Goal: Task Accomplishment & Management: Contribute content

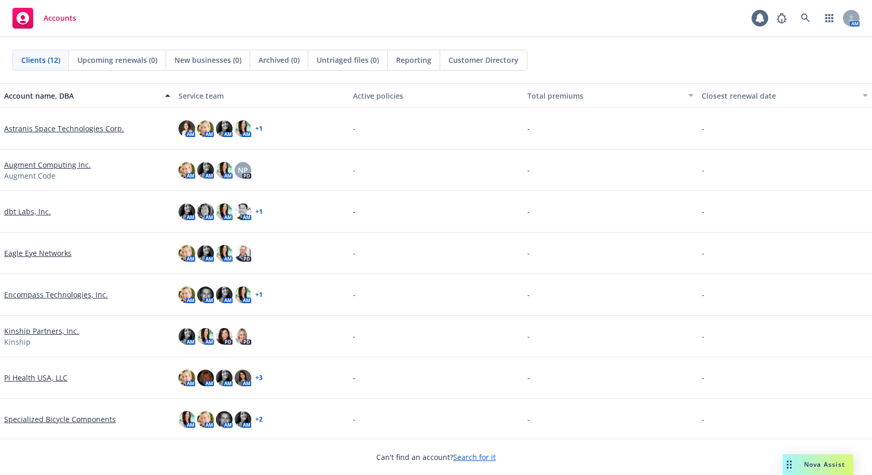
click at [27, 206] on link "dbt Labs, Inc." at bounding box center [27, 211] width 47 height 11
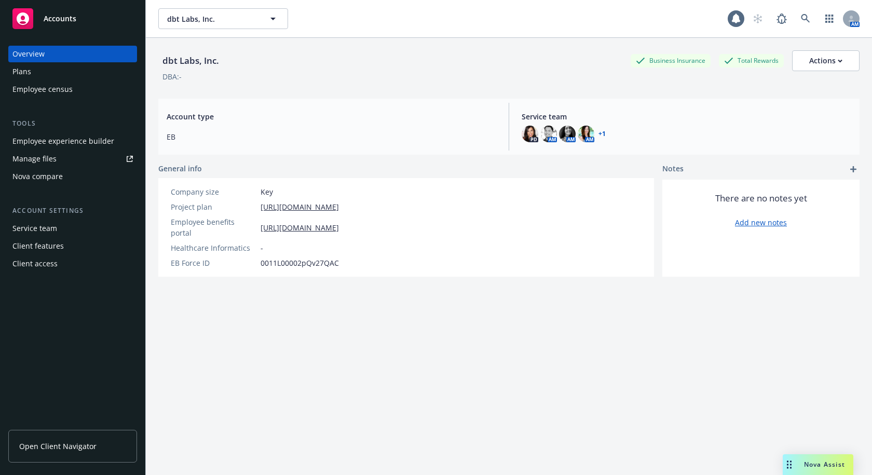
click at [52, 73] on div "Plans" at bounding box center [72, 71] width 120 height 17
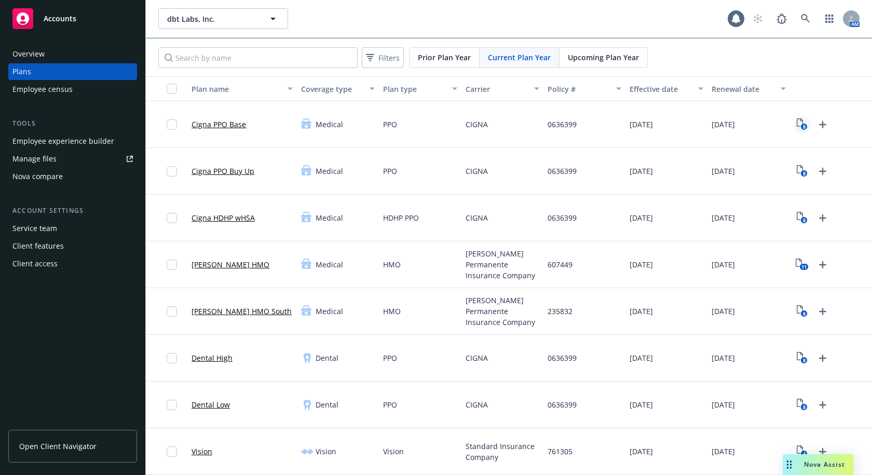
click at [797, 122] on icon "8" at bounding box center [802, 124] width 11 height 12
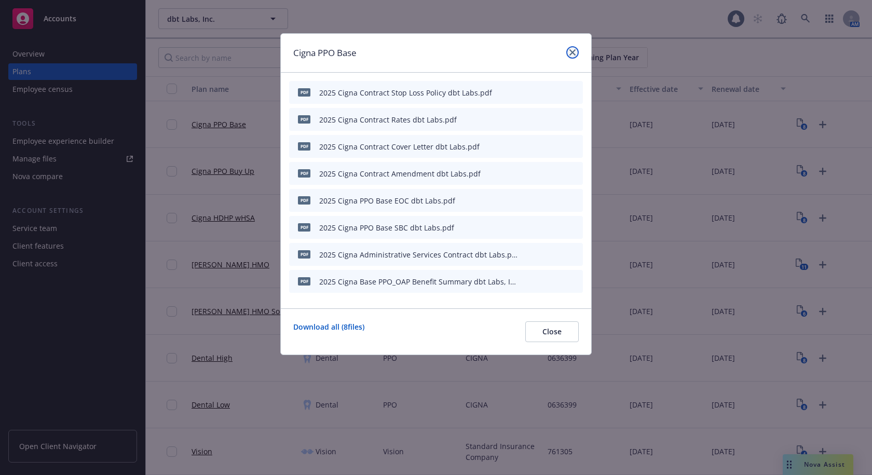
click at [575, 52] on icon "close" at bounding box center [572, 52] width 6 height 6
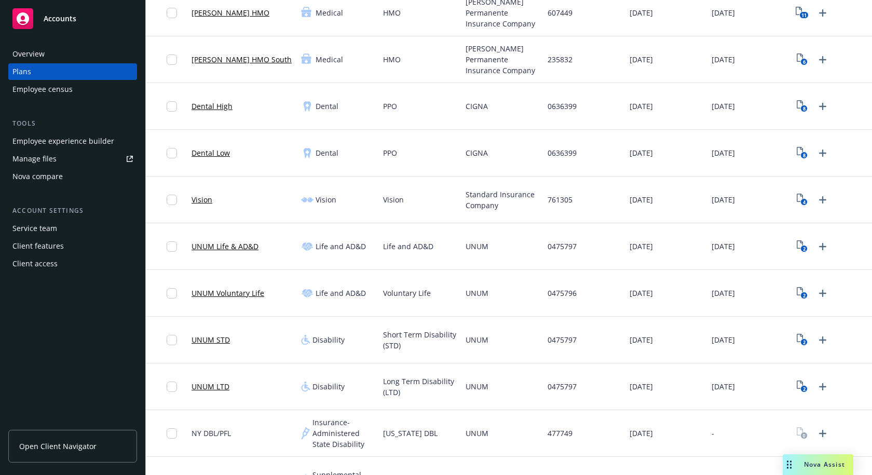
scroll to position [260, 0]
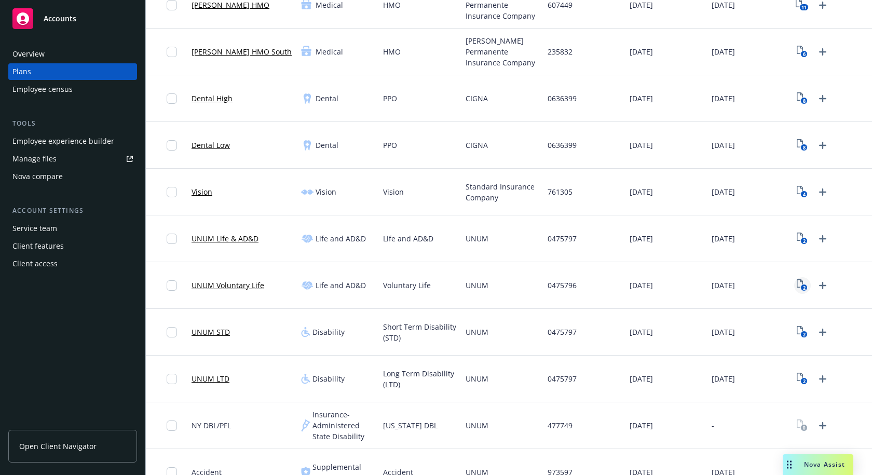
click at [797, 288] on icon "View Plan Documents" at bounding box center [800, 283] width 6 height 8
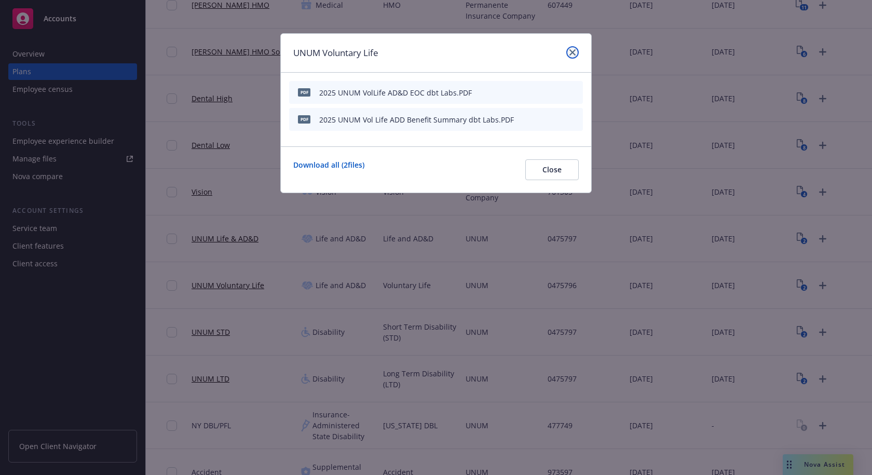
click at [568, 51] on link "close" at bounding box center [572, 52] width 12 height 12
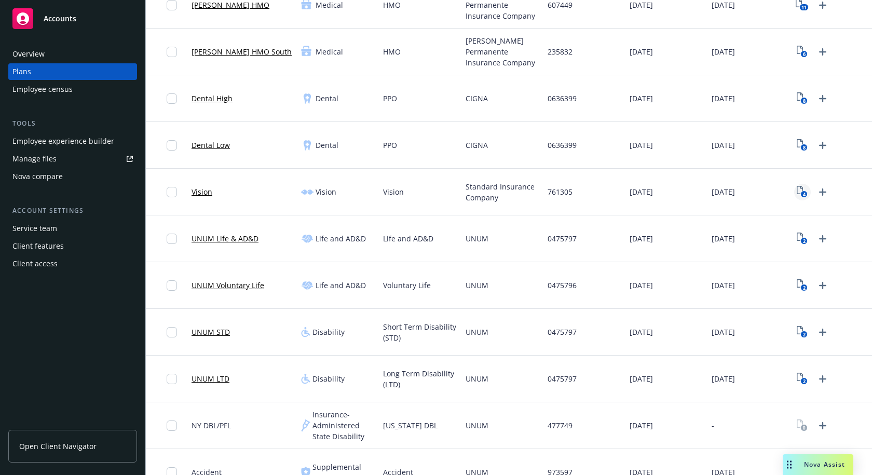
click at [801, 194] on rect "View Plan Documents" at bounding box center [804, 194] width 7 height 7
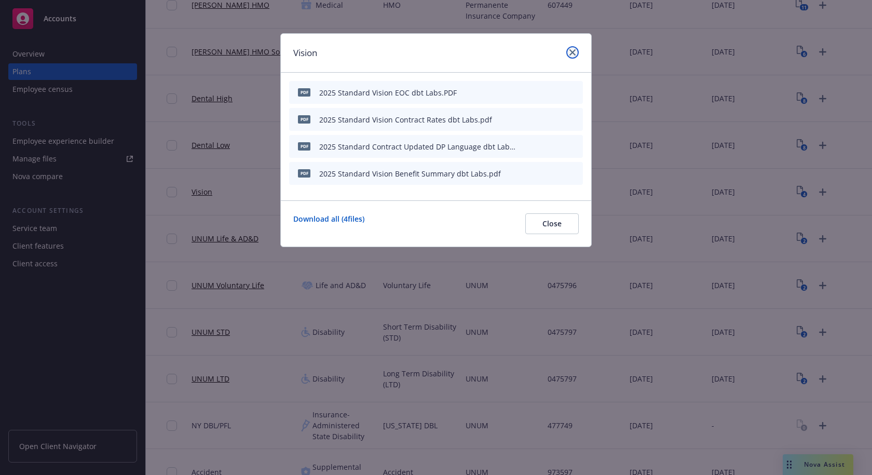
click at [572, 50] on icon "close" at bounding box center [572, 52] width 6 height 6
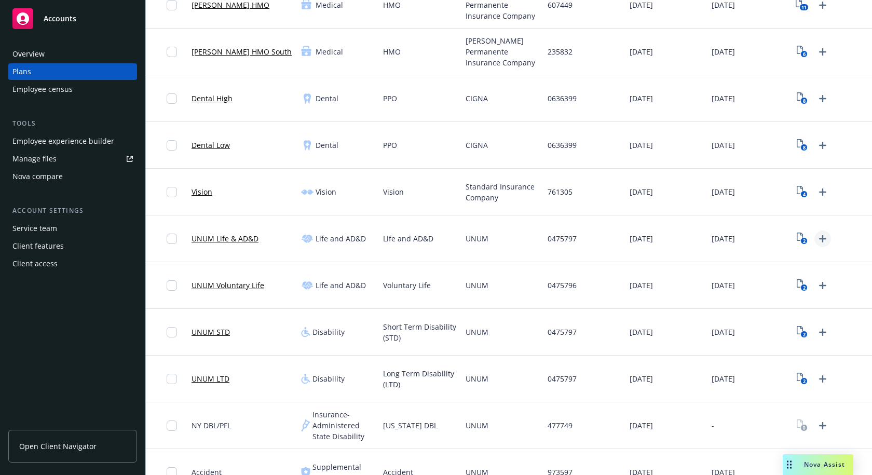
click at [819, 238] on icon "Upload Plan Documents" at bounding box center [822, 238] width 7 height 7
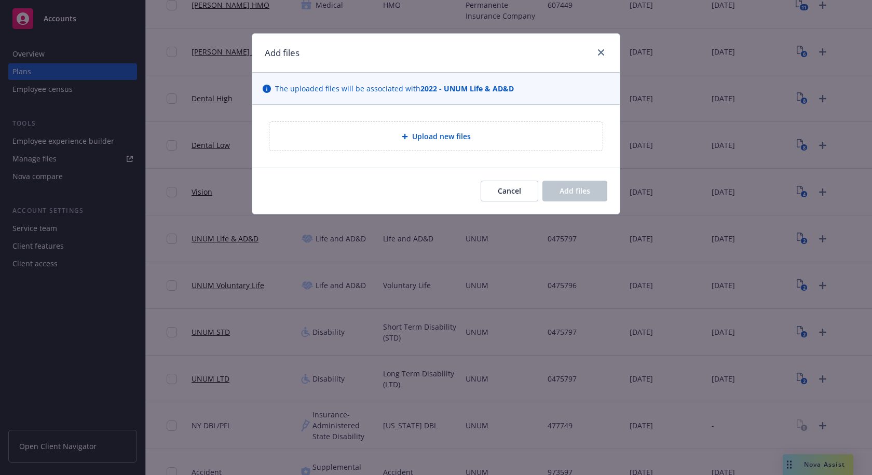
click at [437, 141] on span "Upload new files" at bounding box center [441, 136] width 59 height 11
click at [607, 50] on link "close" at bounding box center [601, 52] width 12 height 12
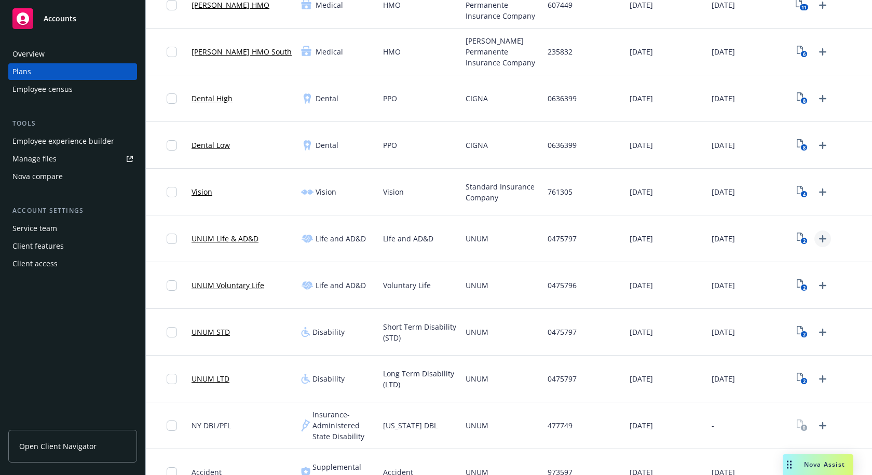
click at [819, 238] on icon "Upload Plan Documents" at bounding box center [822, 238] width 7 height 7
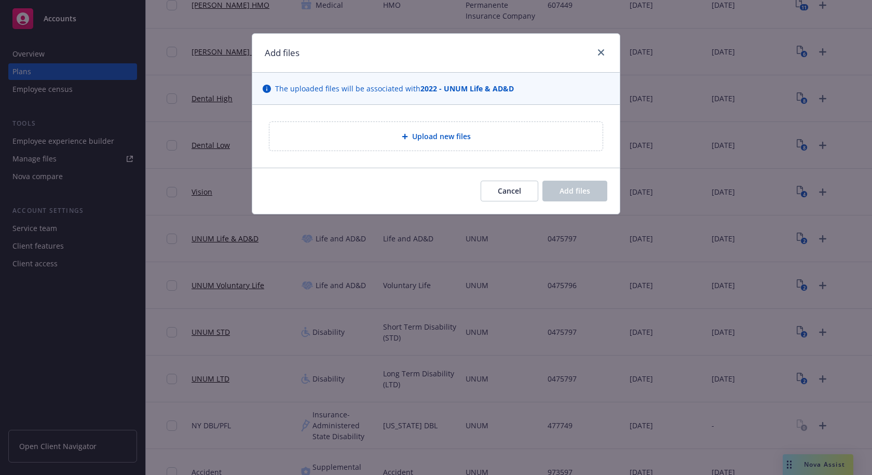
click at [429, 137] on span "Upload new files" at bounding box center [441, 136] width 59 height 11
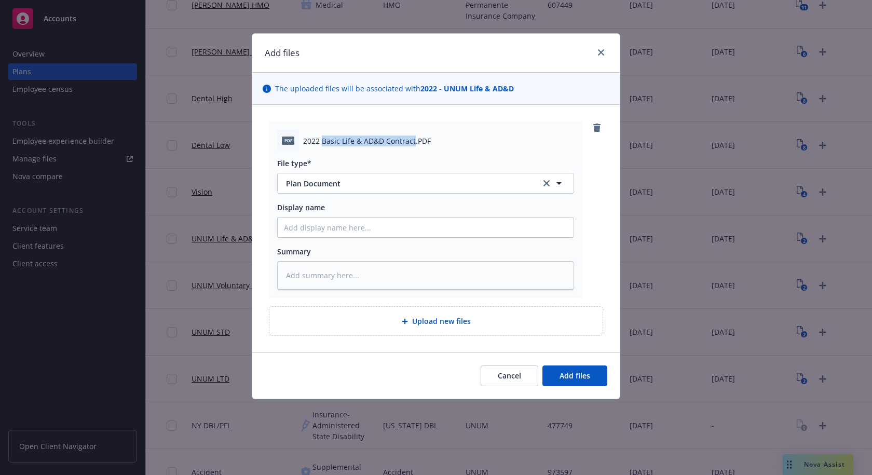
drag, startPoint x: 413, startPoint y: 141, endPoint x: 324, endPoint y: 144, distance: 89.3
click at [324, 144] on span "2022 Basic Life & AD&D Contract.PDF" at bounding box center [367, 140] width 128 height 11
copy span "Basic Life & AD&D Contract"
click at [327, 224] on input "Display name" at bounding box center [426, 227] width 296 height 20
paste input "Basic Life & AD&D Contract"
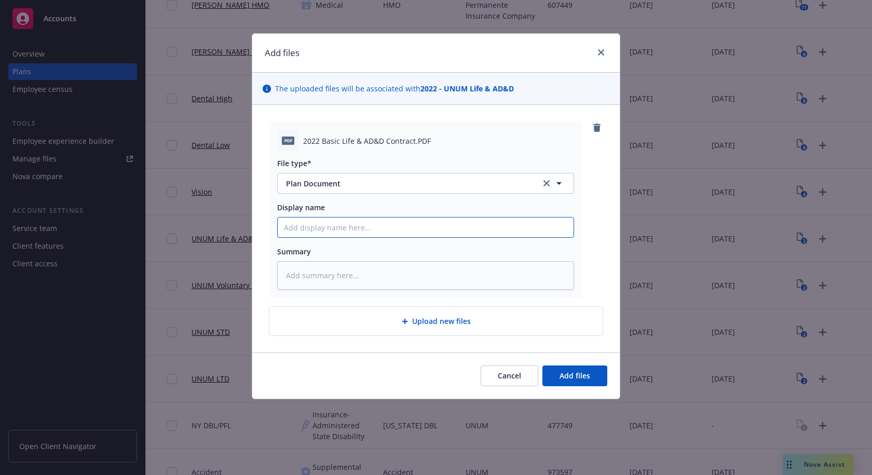
type textarea "x"
type input "Basic Life & AD&D Contract"
click at [574, 373] on span "Add files" at bounding box center [575, 376] width 31 height 10
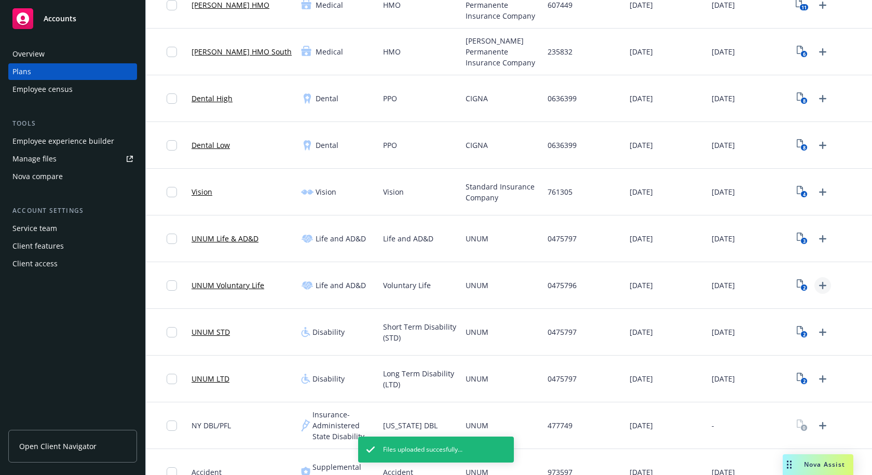
click at [819, 286] on icon "Upload Plan Documents" at bounding box center [822, 285] width 7 height 7
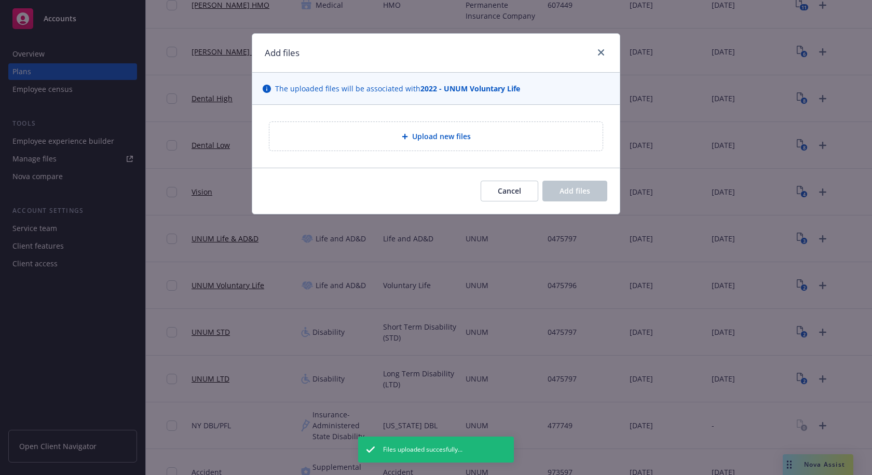
click at [410, 132] on div "Upload new files" at bounding box center [436, 136] width 317 height 12
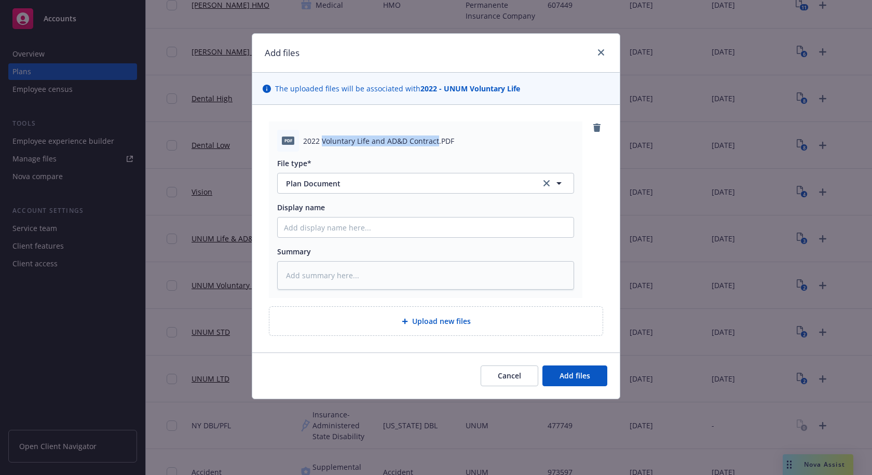
drag, startPoint x: 436, startPoint y: 140, endPoint x: 322, endPoint y: 144, distance: 113.7
click at [322, 144] on span "2022 Voluntary Life and AD&D Contract.PDF" at bounding box center [378, 140] width 151 height 11
copy span "Voluntary Life and AD&D Contract"
click at [329, 224] on input "Display name" at bounding box center [426, 227] width 296 height 20
paste input "Voluntary Life and AD&D Contract"
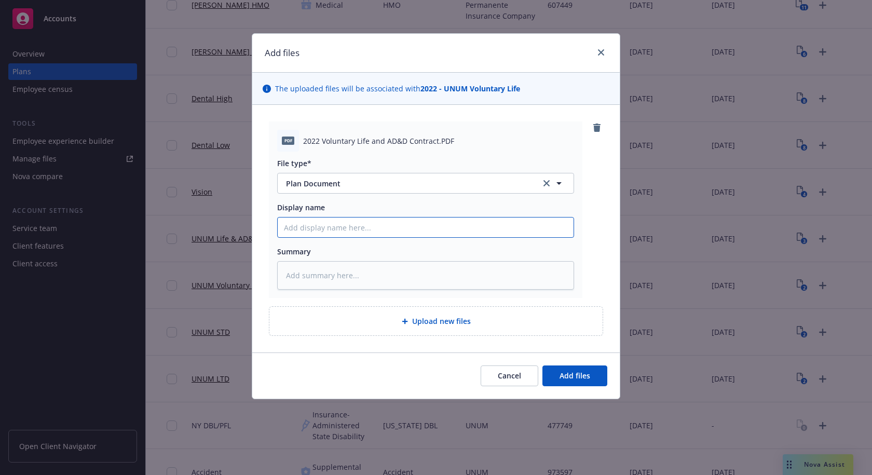
type textarea "x"
type input "Voluntary Life and AD&D Contract"
click at [574, 374] on span "Add files" at bounding box center [575, 376] width 31 height 10
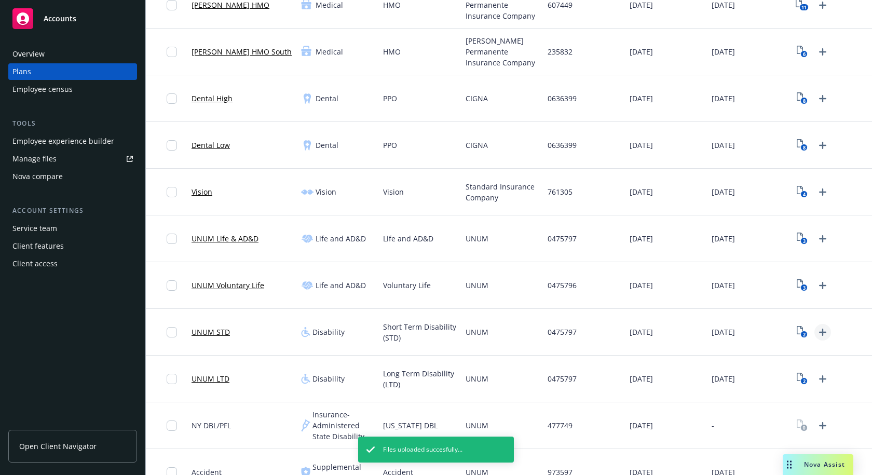
click at [819, 332] on icon "Upload Plan Documents" at bounding box center [822, 332] width 7 height 7
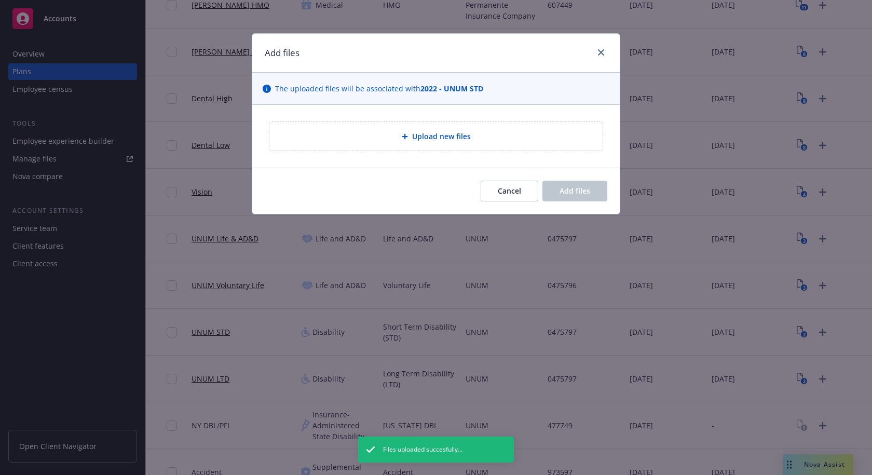
click at [438, 143] on div "Upload new files" at bounding box center [435, 136] width 333 height 29
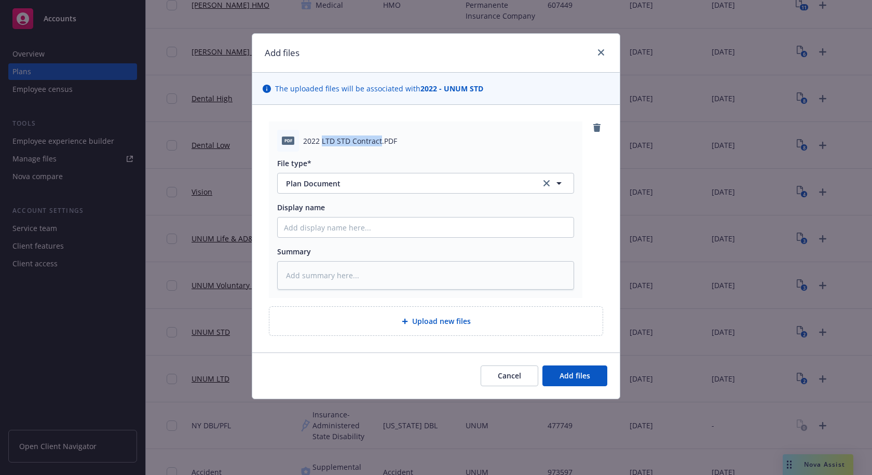
drag, startPoint x: 380, startPoint y: 143, endPoint x: 321, endPoint y: 139, distance: 58.8
click at [321, 139] on span "2022 LTD STD Contract.PDF" at bounding box center [350, 140] width 94 height 11
copy span "LTD STD Contract"
click at [350, 230] on input "Display name" at bounding box center [426, 227] width 296 height 20
paste input "LTD STD Contract"
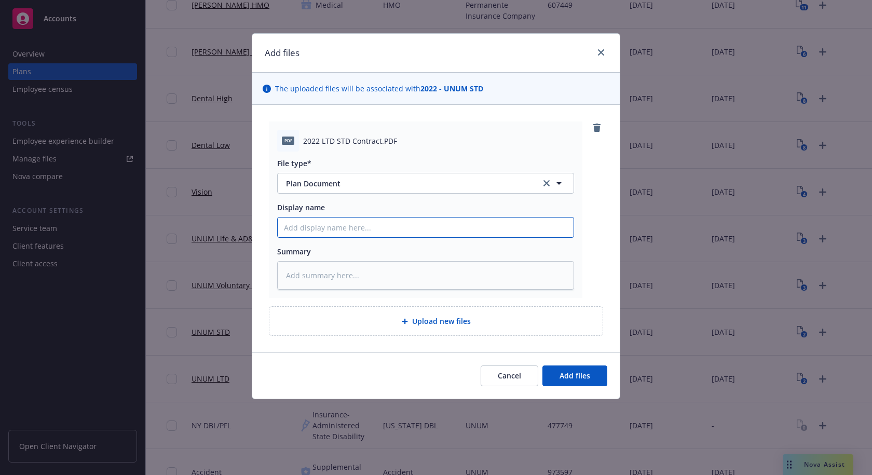
type textarea "x"
type input "LTD STD Contract"
click at [570, 376] on span "Add files" at bounding box center [575, 376] width 31 height 10
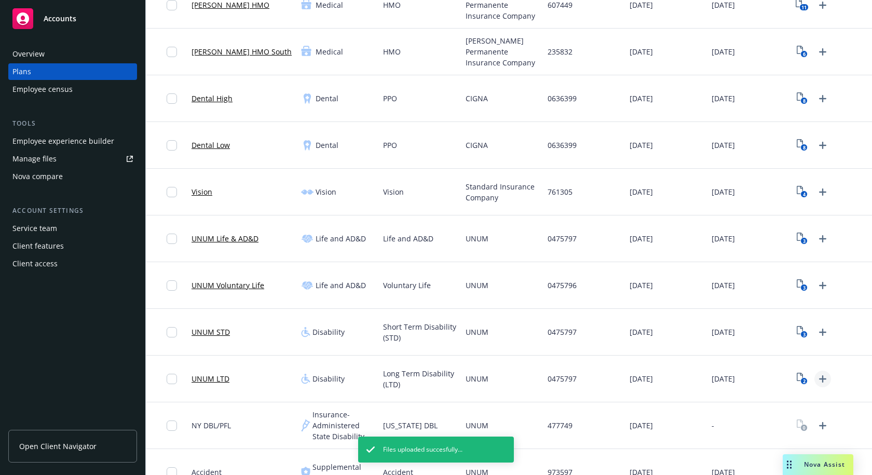
click at [816, 376] on icon "Upload Plan Documents" at bounding box center [822, 379] width 12 height 12
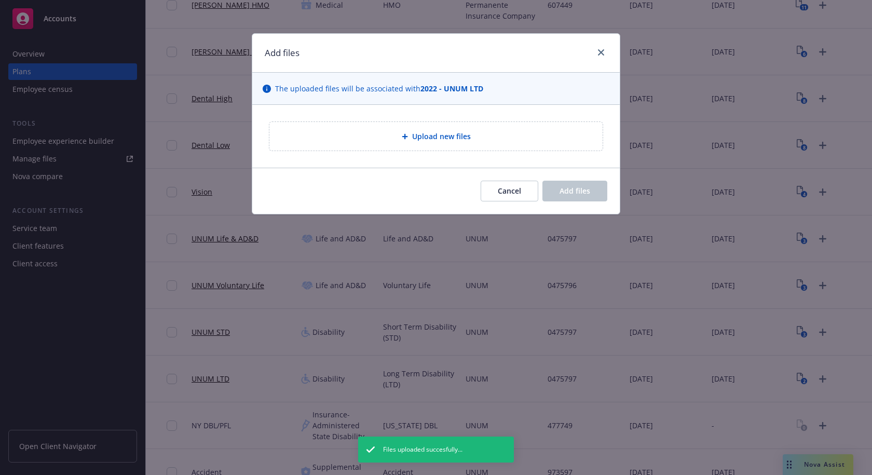
click at [431, 143] on div "Upload new files" at bounding box center [435, 136] width 333 height 29
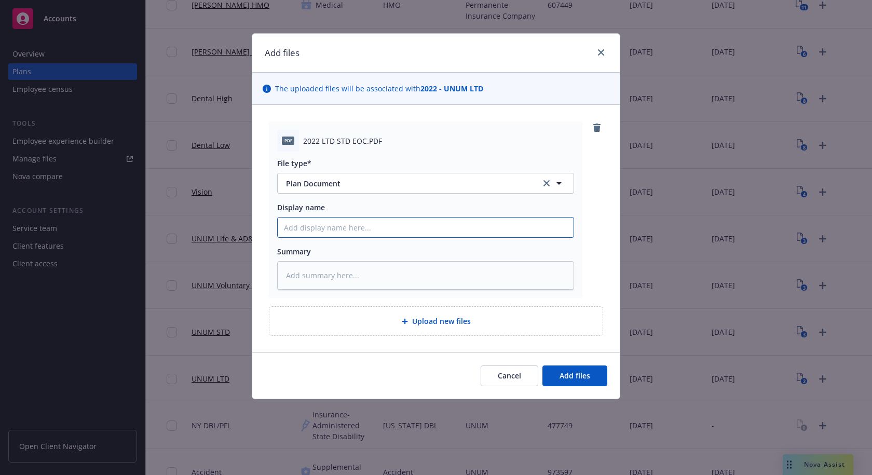
click at [363, 235] on input "Display name" at bounding box center [426, 227] width 296 height 20
paste input "LTD STD Contract"
type textarea "x"
type input "LTD STD Contract"
click at [572, 372] on span "Add files" at bounding box center [575, 376] width 31 height 10
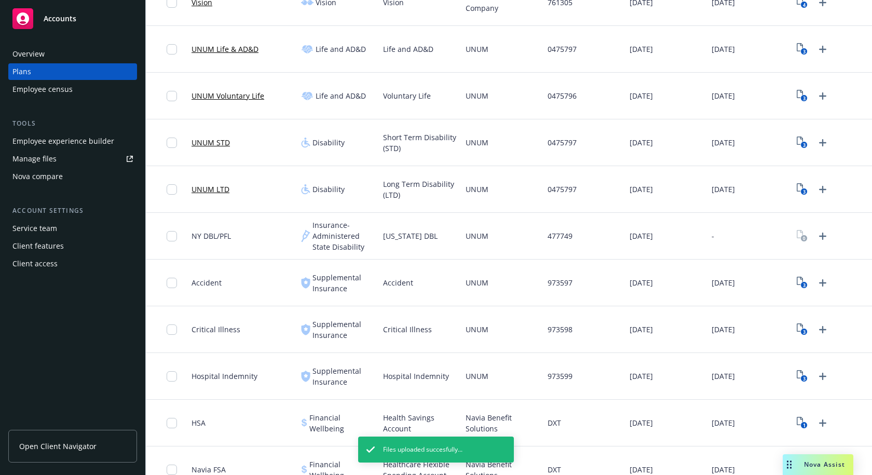
scroll to position [467, 0]
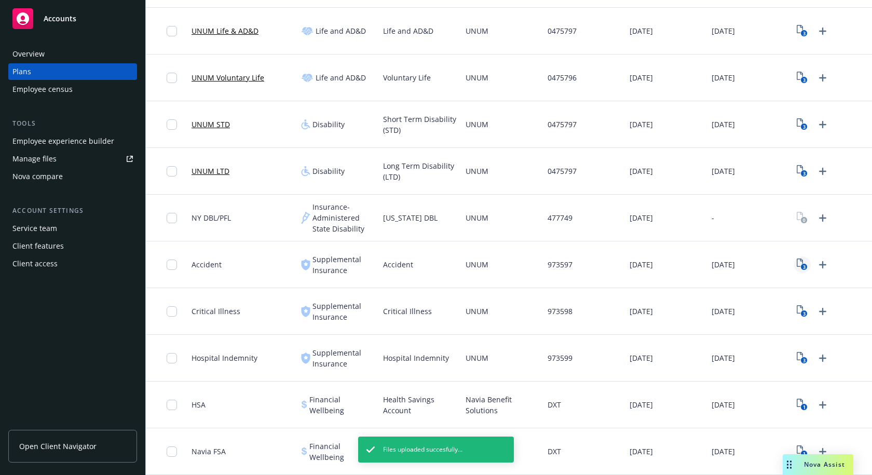
click at [803, 265] on text "3" at bounding box center [804, 267] width 3 height 7
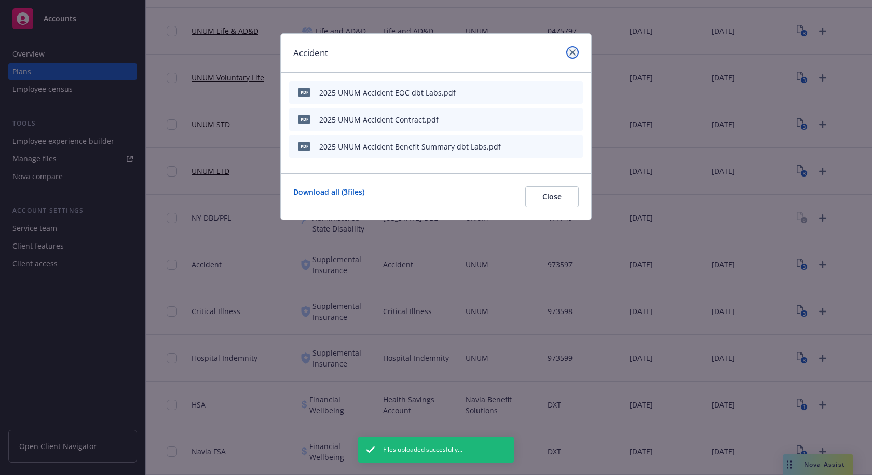
click at [574, 53] on icon "close" at bounding box center [572, 52] width 6 height 6
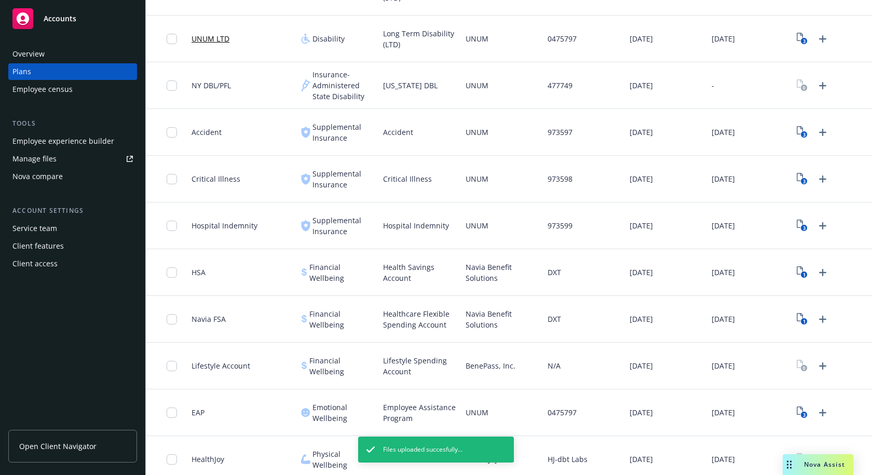
scroll to position [623, 0]
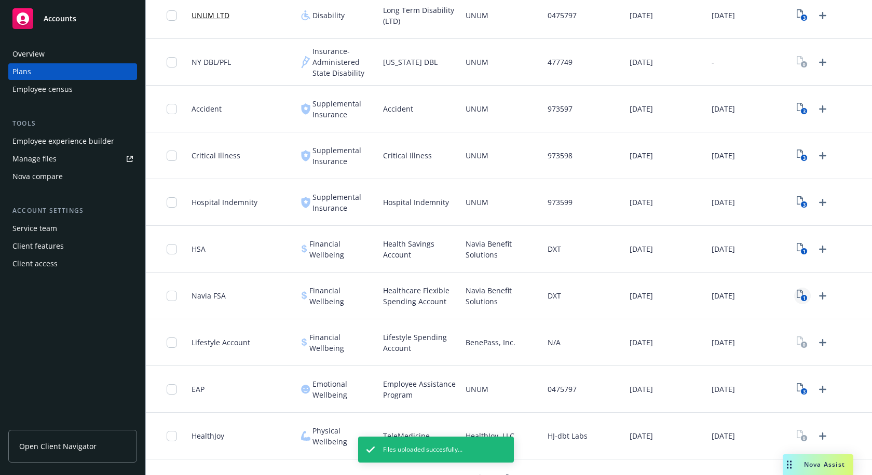
click at [801, 297] on rect "View Plan Documents" at bounding box center [804, 298] width 7 height 7
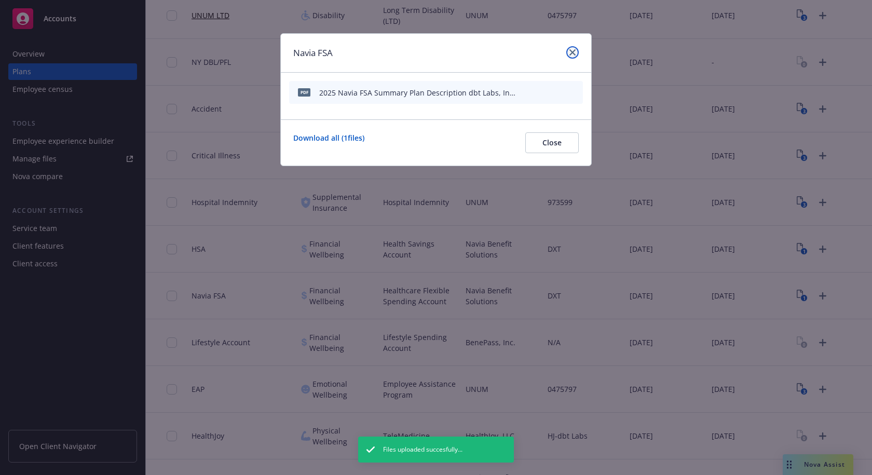
click at [574, 54] on icon "close" at bounding box center [572, 52] width 6 height 6
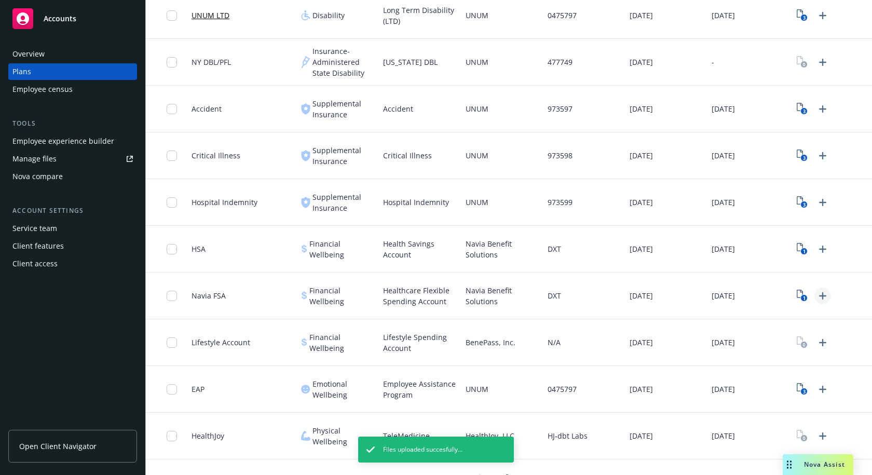
click at [819, 296] on icon "Upload Plan Documents" at bounding box center [822, 295] width 7 height 7
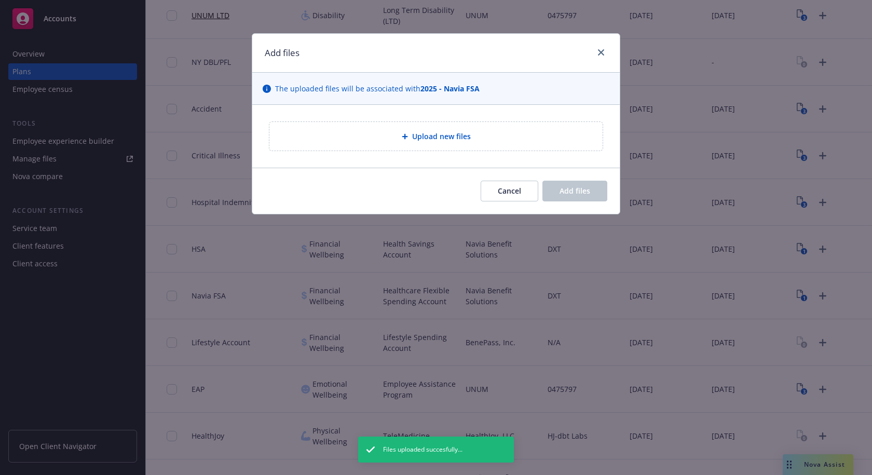
click at [439, 140] on span "Upload new files" at bounding box center [441, 136] width 59 height 11
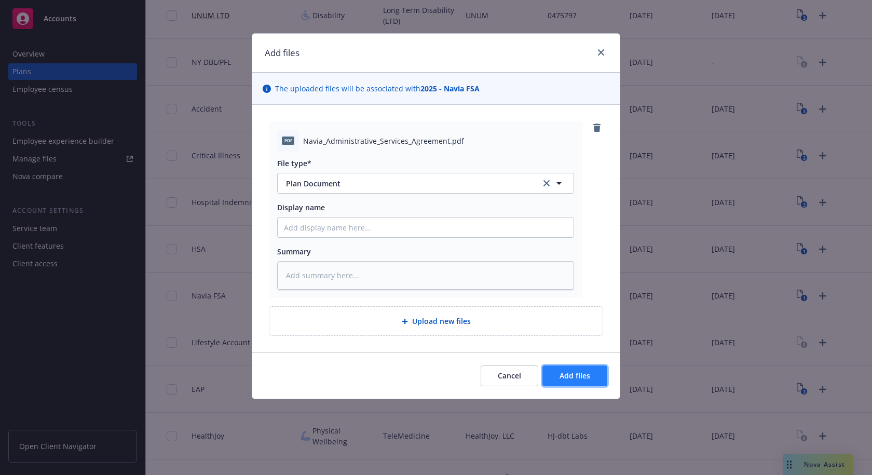
click at [591, 379] on button "Add files" at bounding box center [574, 375] width 65 height 21
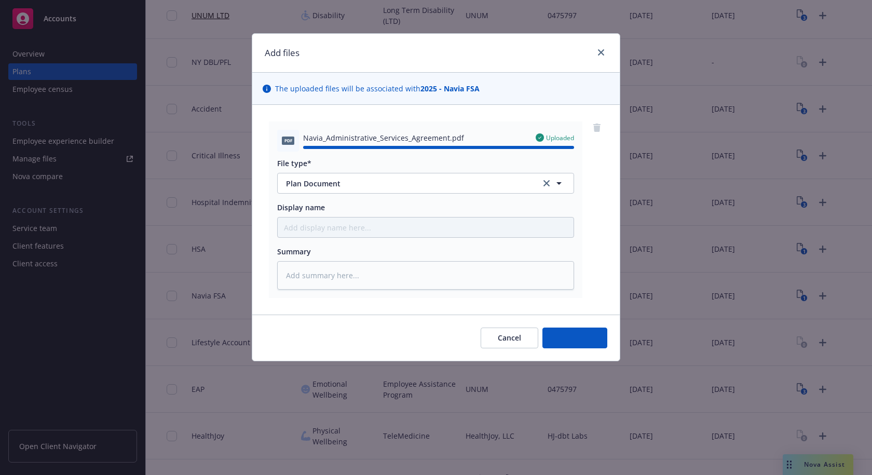
type textarea "x"
